Goal: Transaction & Acquisition: Purchase product/service

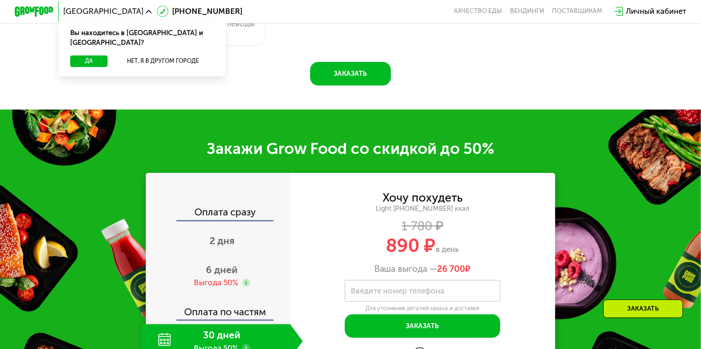
scroll to position [970, 0]
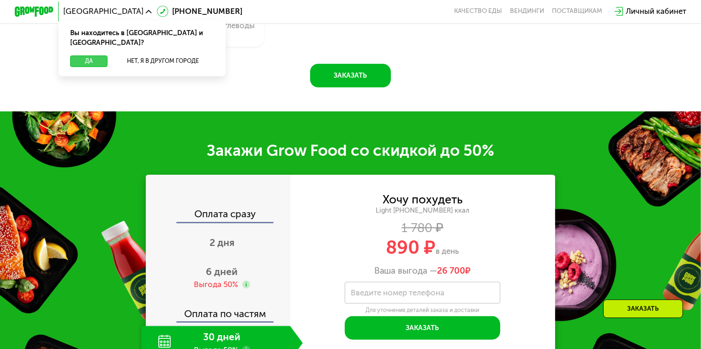
click at [96, 55] on button "Да" at bounding box center [88, 61] width 37 height 12
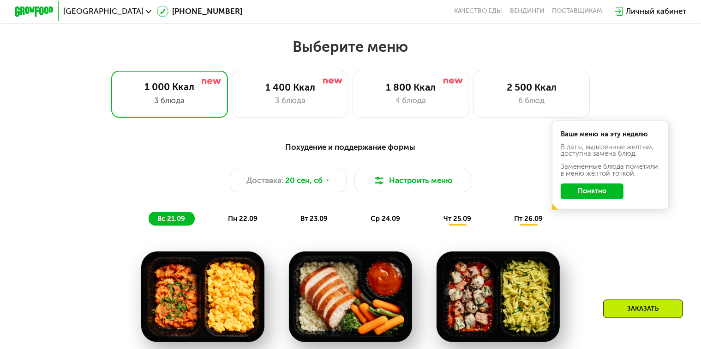
scroll to position [606, 0]
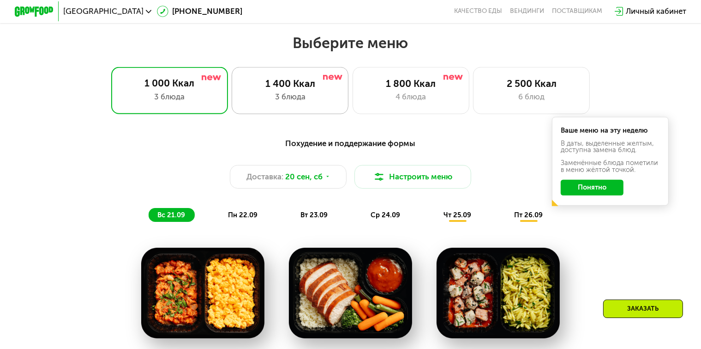
click at [310, 97] on div "3 блюда" at bounding box center [290, 97] width 97 height 12
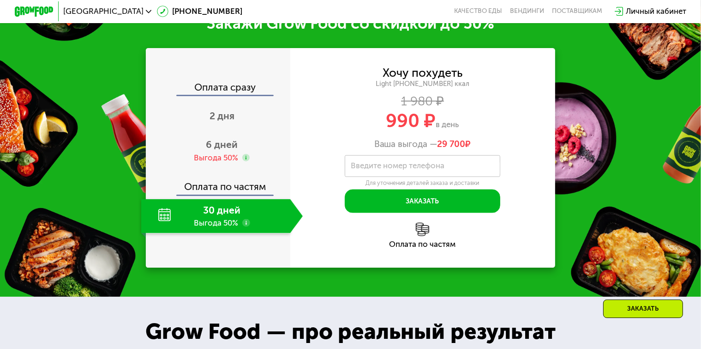
scroll to position [1160, 0]
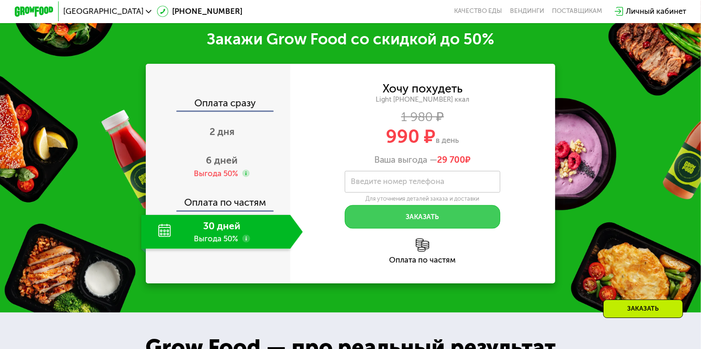
click at [438, 229] on button "Заказать" at bounding box center [423, 217] width 156 height 24
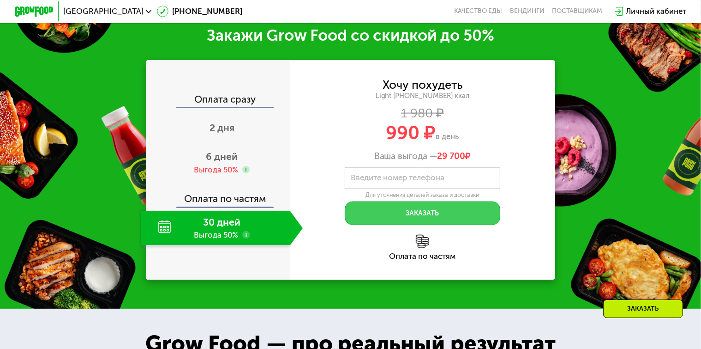
scroll to position [1167, 0]
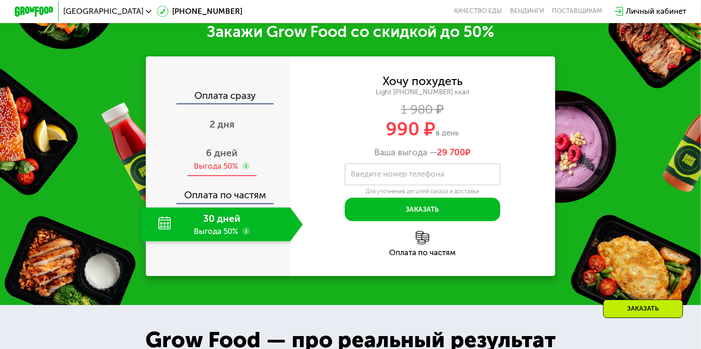
click at [244, 170] on use at bounding box center [246, 166] width 8 height 8
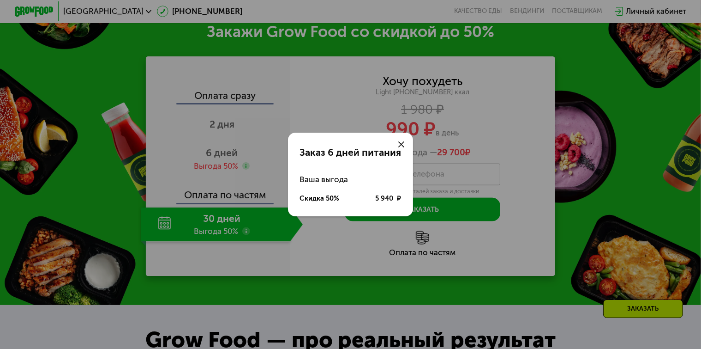
click at [401, 139] on div at bounding box center [402, 145] width 24 height 24
click at [400, 143] on use at bounding box center [402, 144] width 6 height 6
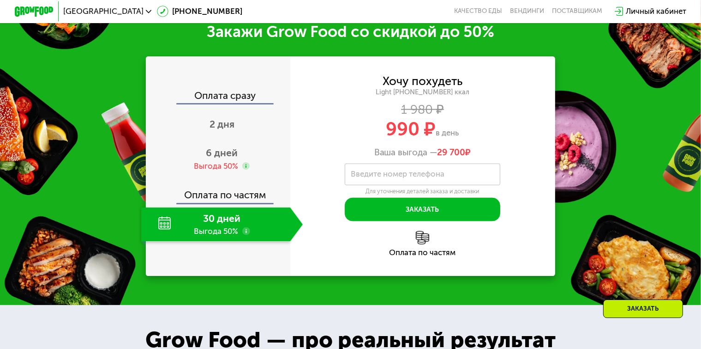
click at [230, 242] on div "30 дней Выгода 50%" at bounding box center [215, 224] width 149 height 34
click at [430, 211] on div "Введите свой номер телефона Введите номер телефона Для уточнения деталей заказа…" at bounding box center [423, 192] width 156 height 58
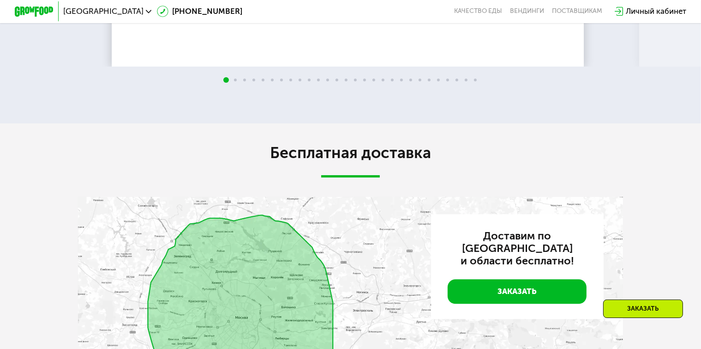
scroll to position [2091, 0]
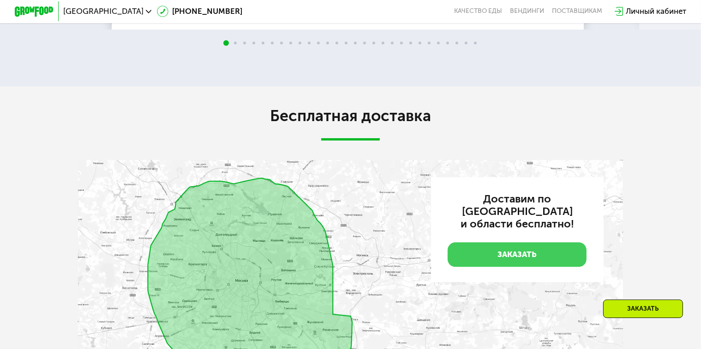
click at [497, 266] on link "Заказать" at bounding box center [517, 254] width 139 height 24
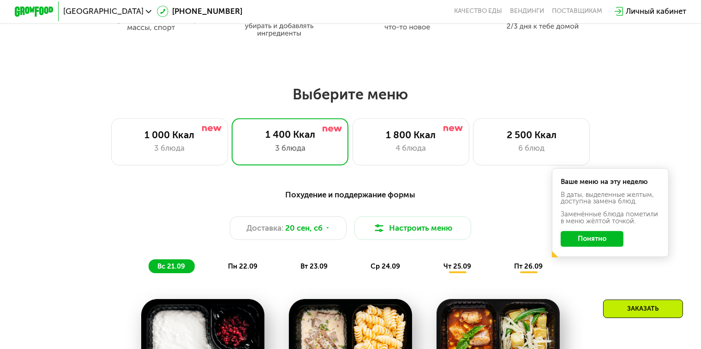
scroll to position [551, 0]
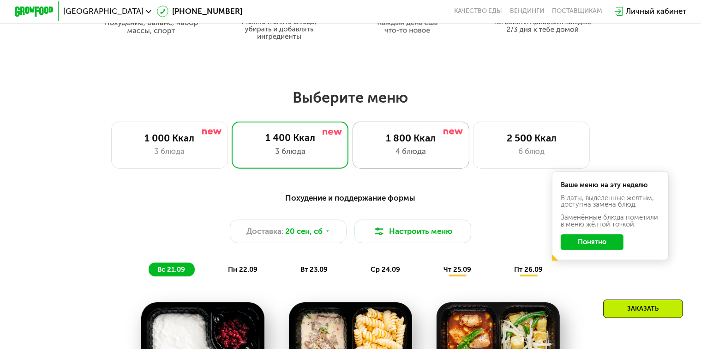
click at [421, 151] on div "4 блюда" at bounding box center [411, 151] width 97 height 12
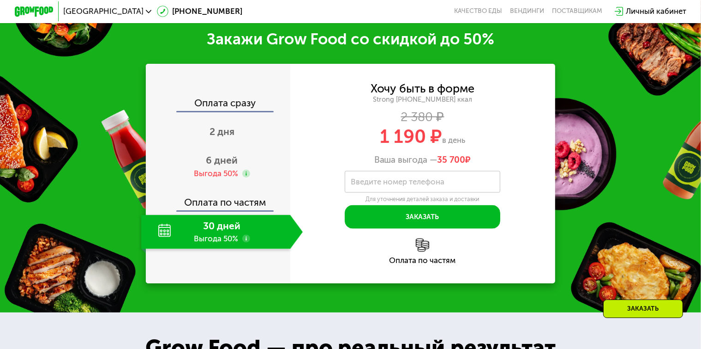
scroll to position [1198, 0]
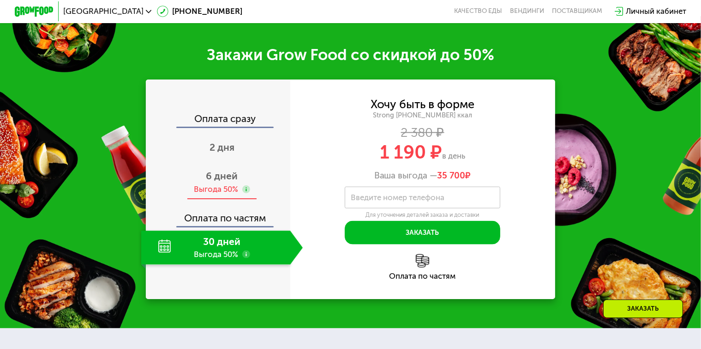
click at [221, 181] on span "6 дней" at bounding box center [222, 176] width 32 height 12
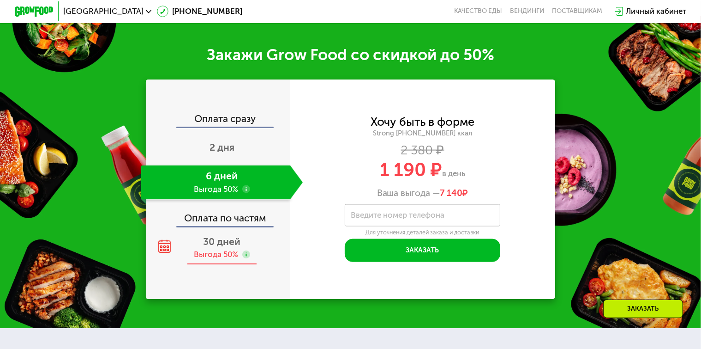
click at [229, 260] on div "Выгода 50%" at bounding box center [216, 254] width 44 height 11
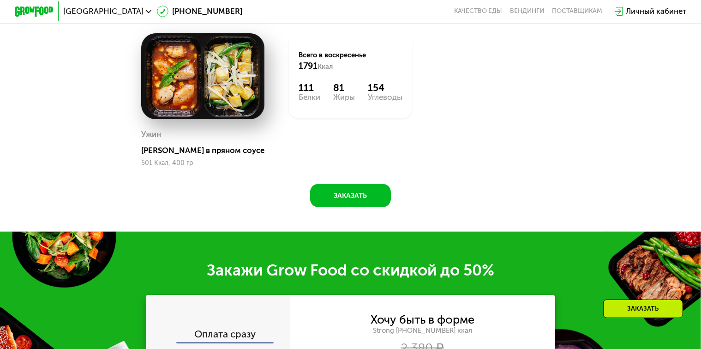
scroll to position [967, 0]
